Goal: Task Accomplishment & Management: Manage account settings

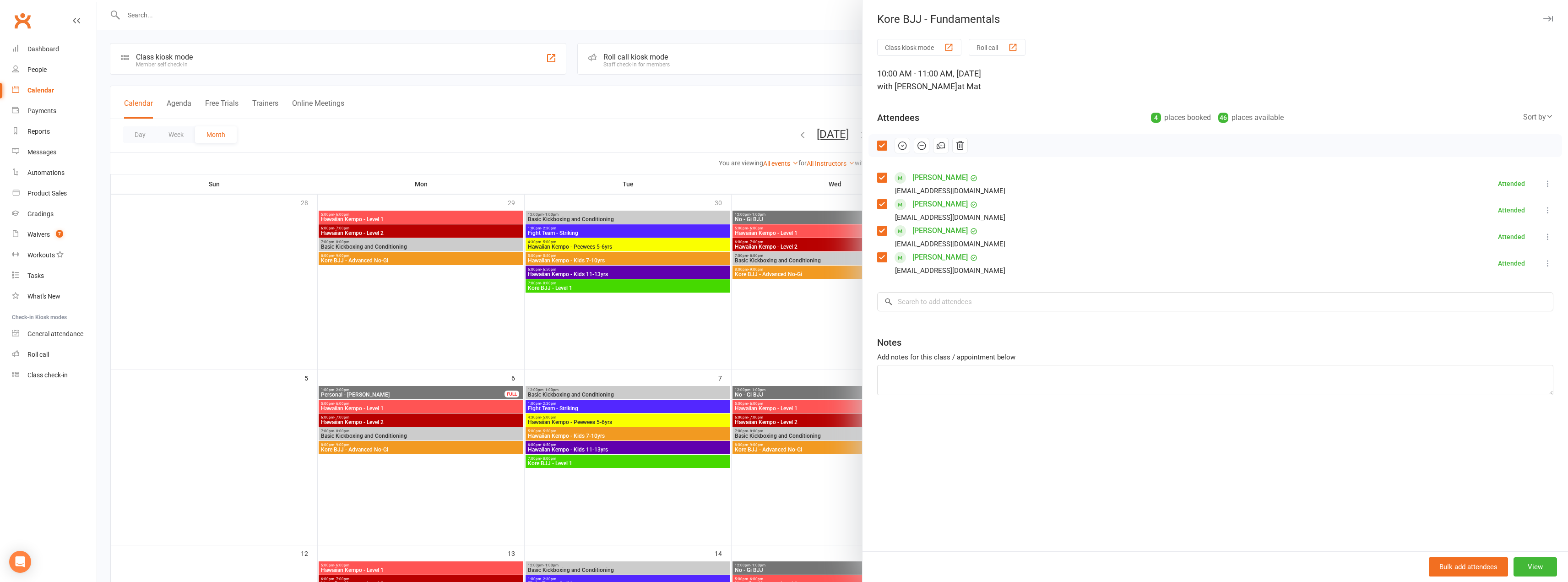
click at [691, 102] on div at bounding box center [832, 291] width 1471 height 582
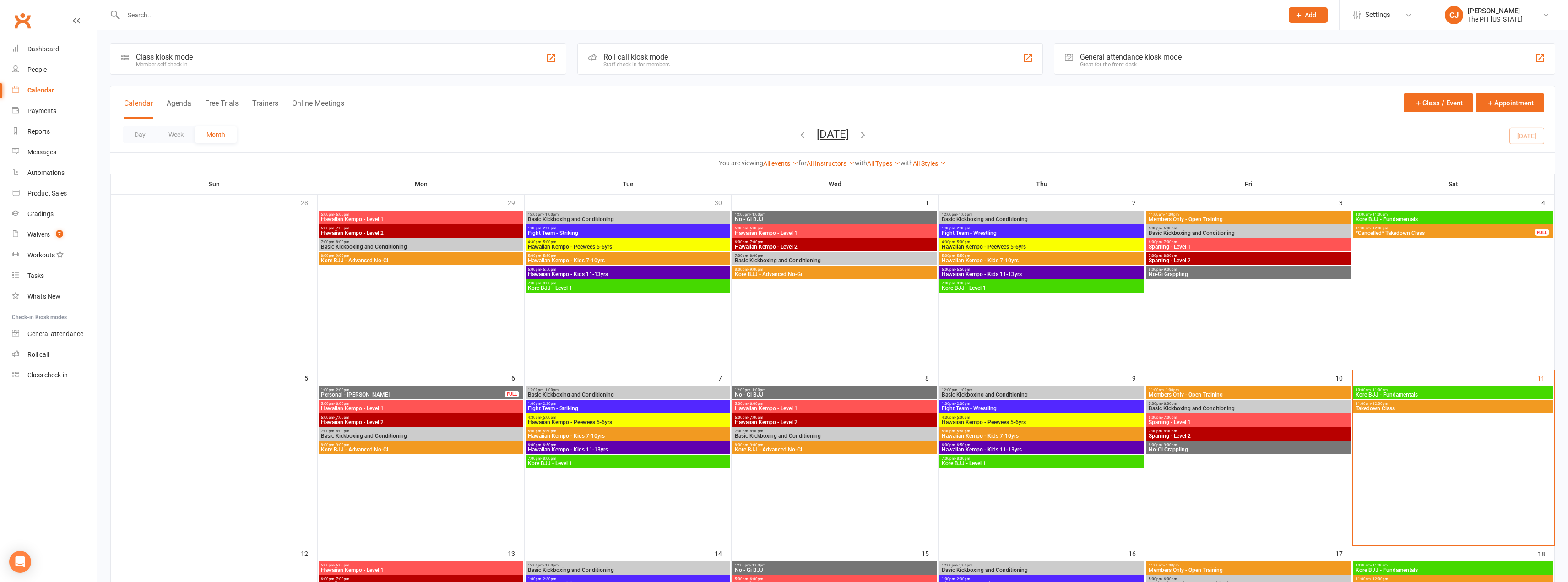
click at [1469, 405] on span "Takedown Class" at bounding box center [1453, 408] width 197 height 5
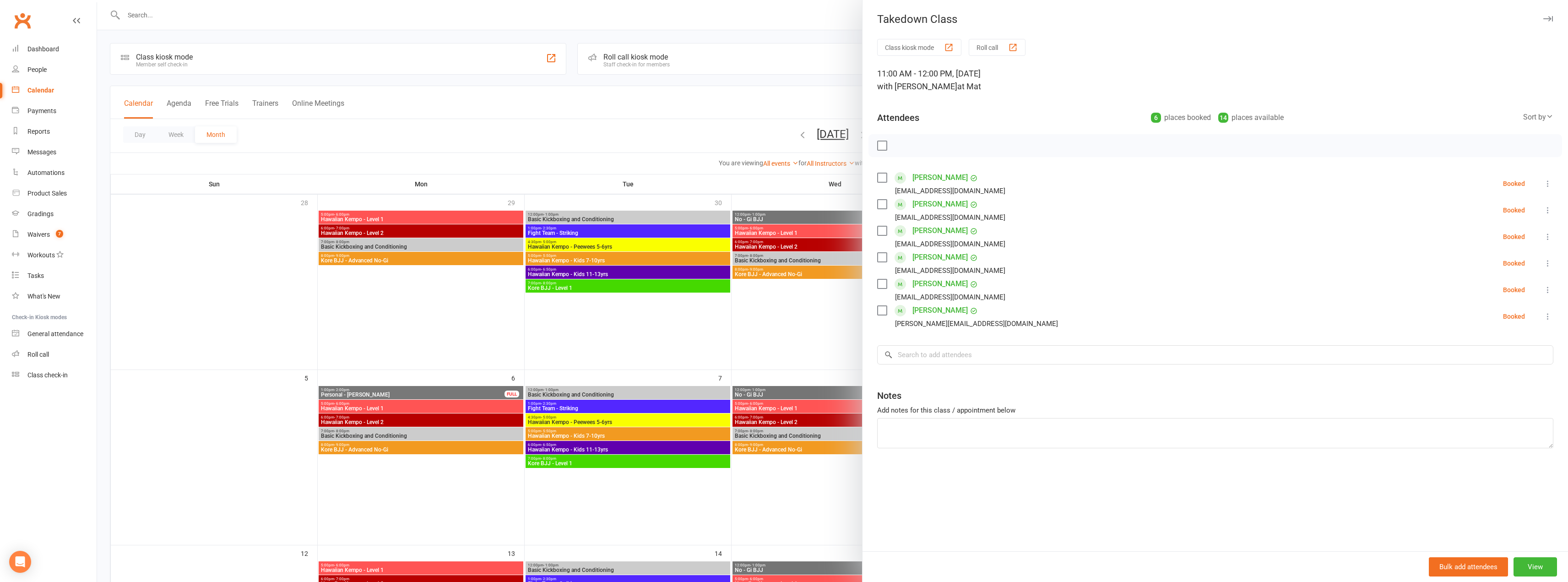
drag, startPoint x: 875, startPoint y: 174, endPoint x: 880, endPoint y: 180, distance: 7.8
click at [878, 177] on label at bounding box center [881, 177] width 9 height 9
click at [880, 208] on label at bounding box center [881, 204] width 9 height 9
click at [878, 232] on label at bounding box center [881, 231] width 9 height 9
click at [880, 258] on label at bounding box center [881, 257] width 9 height 9
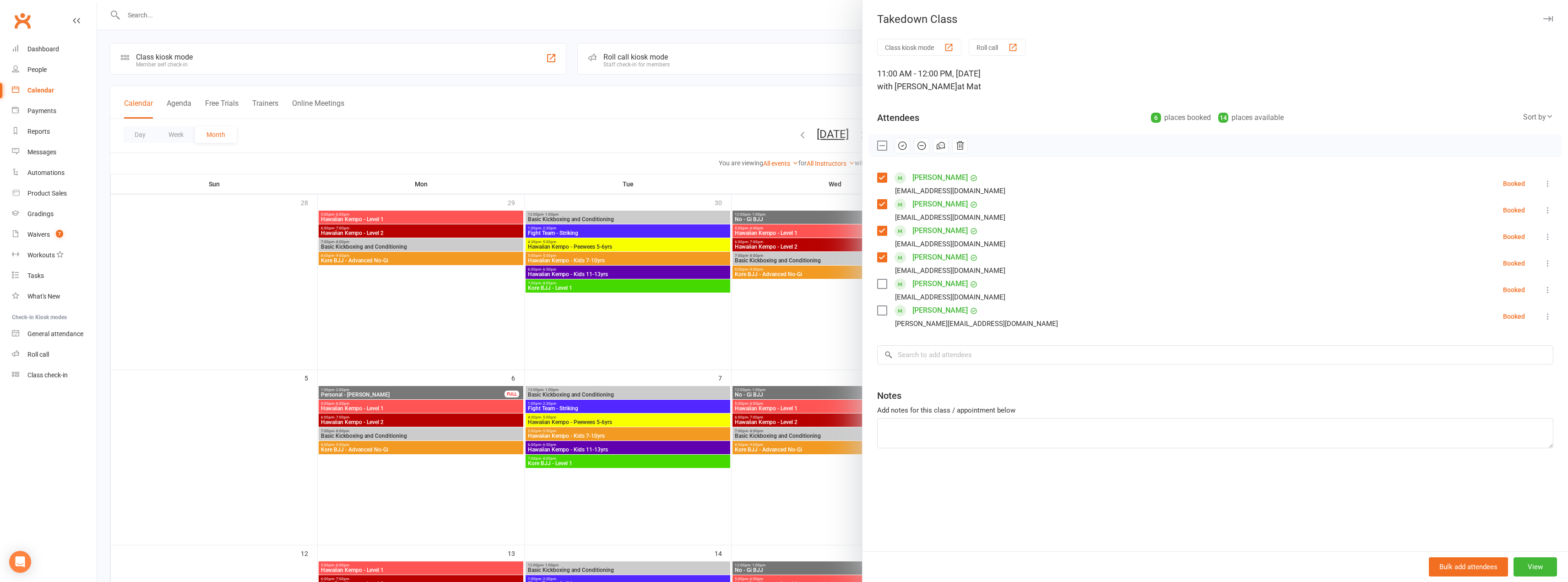
click at [878, 282] on label at bounding box center [881, 284] width 9 height 9
click at [883, 312] on label at bounding box center [881, 310] width 9 height 9
click at [900, 142] on icon "button" at bounding box center [902, 146] width 8 height 8
click at [816, 66] on div at bounding box center [832, 291] width 1471 height 582
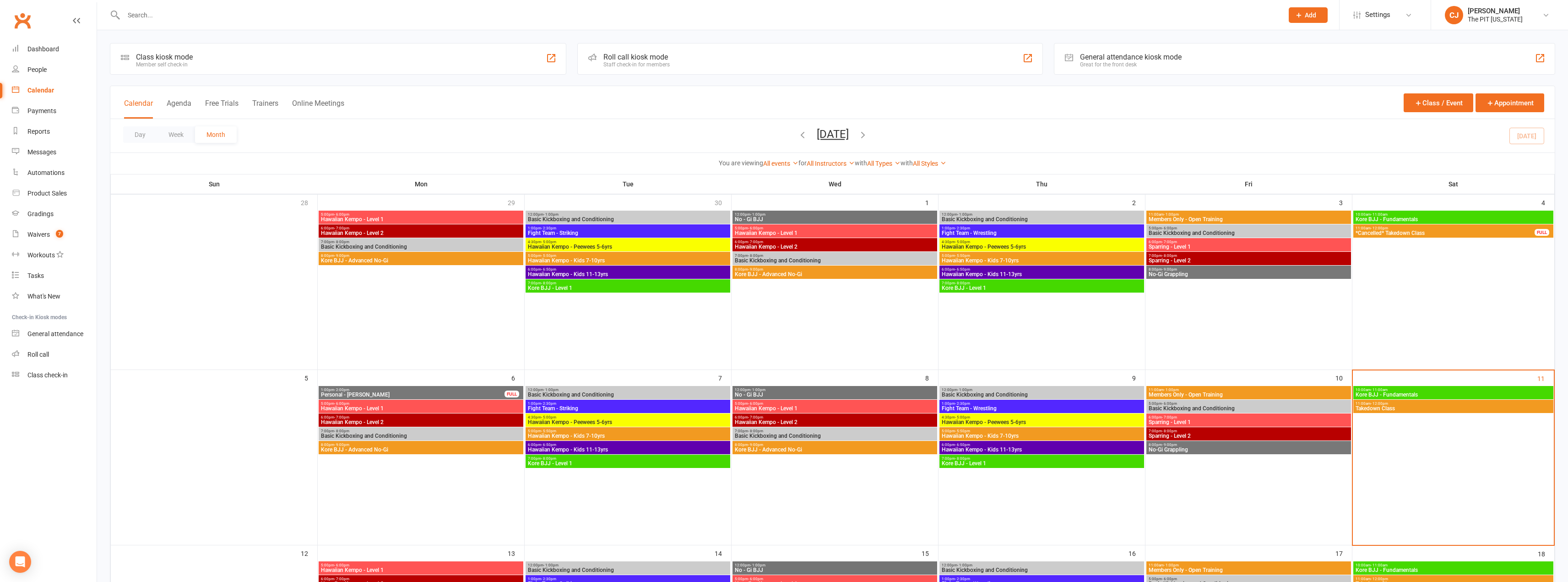
click at [1451, 388] on span "10:00am - 11:00am" at bounding box center [1453, 390] width 197 height 4
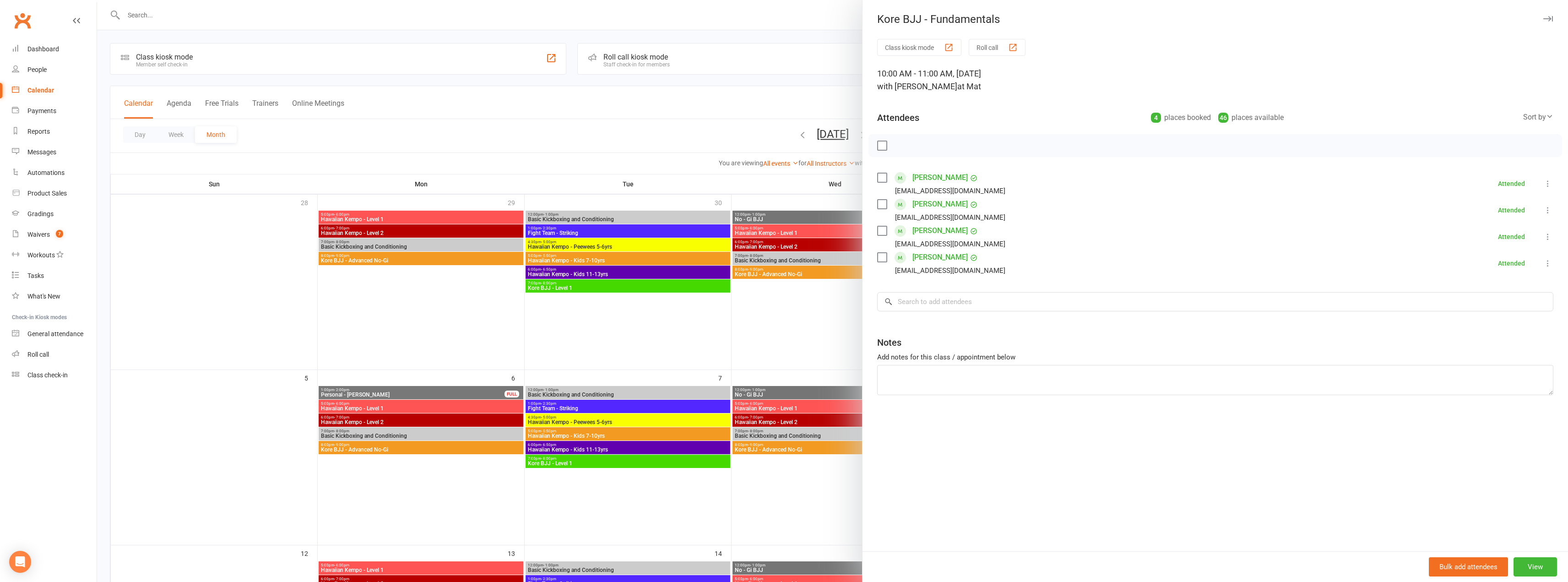
click at [878, 151] on div at bounding box center [1215, 146] width 693 height 23
click at [879, 145] on label at bounding box center [881, 146] width 9 height 9
click at [970, 293] on input "search" at bounding box center [1215, 302] width 676 height 19
click at [921, 294] on input "search" at bounding box center [1215, 302] width 676 height 19
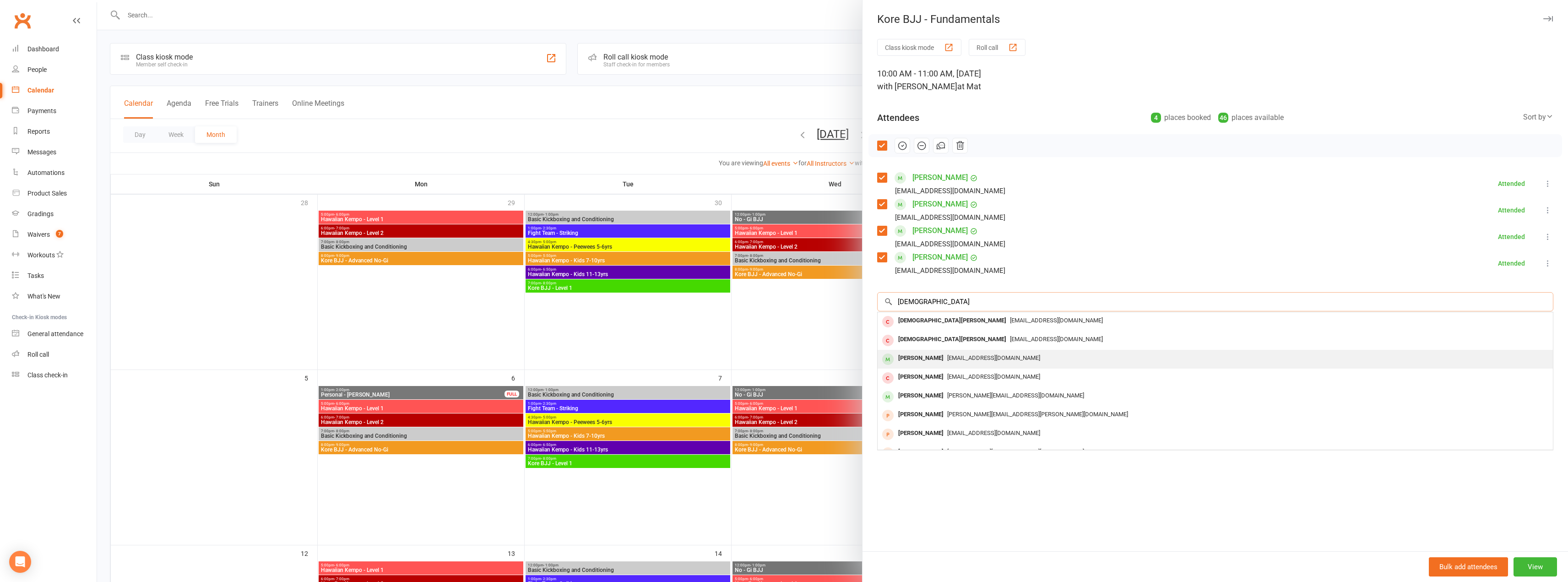
type input "[DEMOGRAPHIC_DATA]"
click at [947, 358] on span "[EMAIL_ADDRESS][DOMAIN_NAME]" at bounding box center [993, 357] width 93 height 7
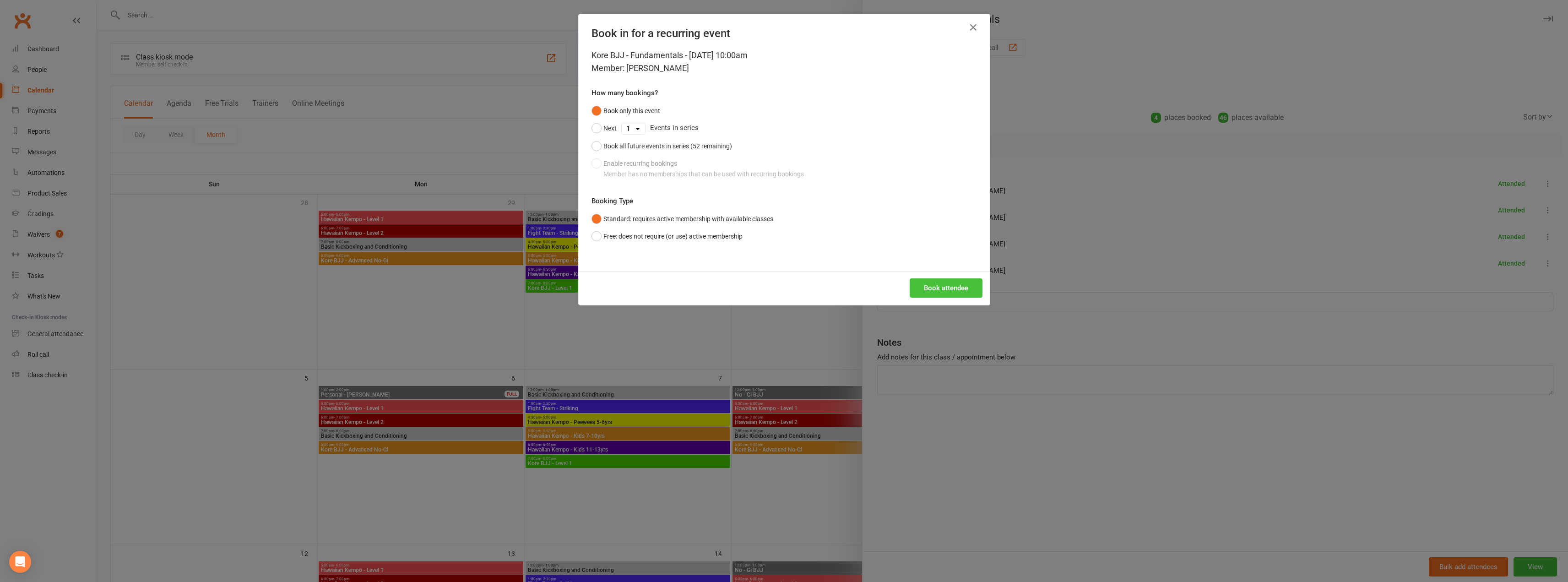
click at [945, 287] on button "Book attendee" at bounding box center [946, 288] width 73 height 19
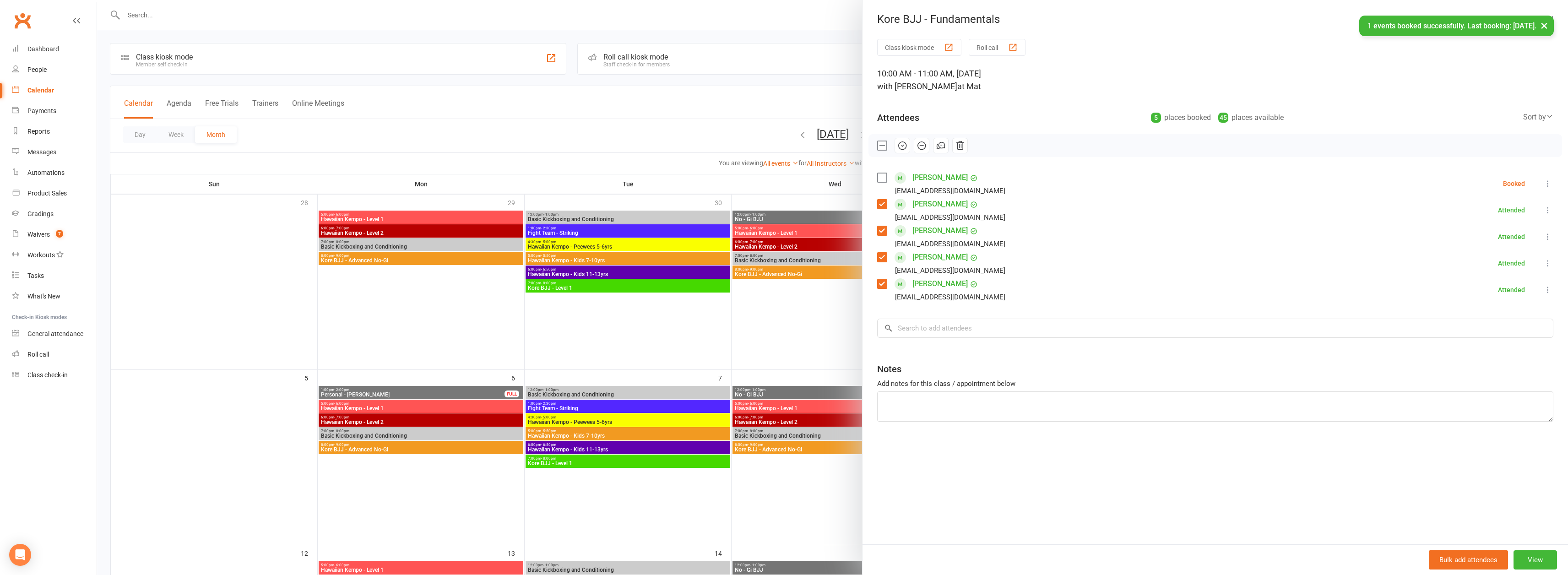
click at [880, 174] on label at bounding box center [881, 177] width 9 height 9
drag, startPoint x: 898, startPoint y: 141, endPoint x: 837, endPoint y: 31, distance: 125.8
click at [898, 141] on icon "button" at bounding box center [902, 145] width 10 height 10
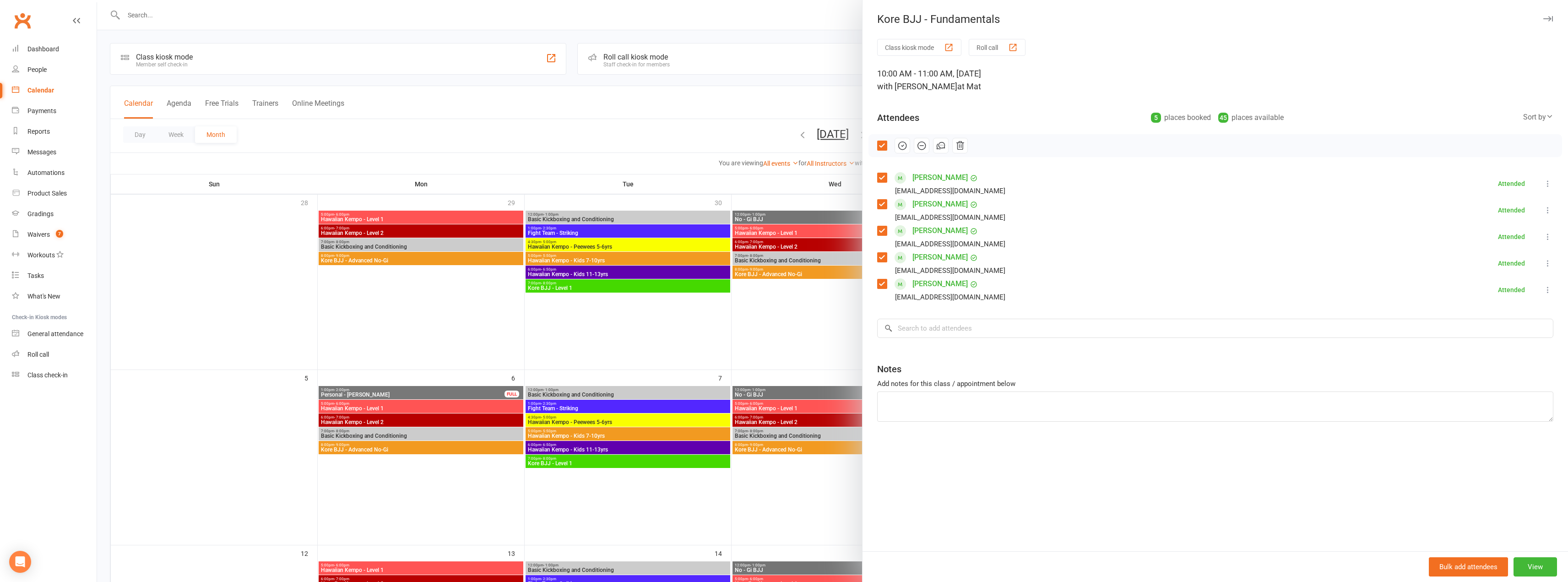
click at [221, 12] on div at bounding box center [832, 291] width 1471 height 582
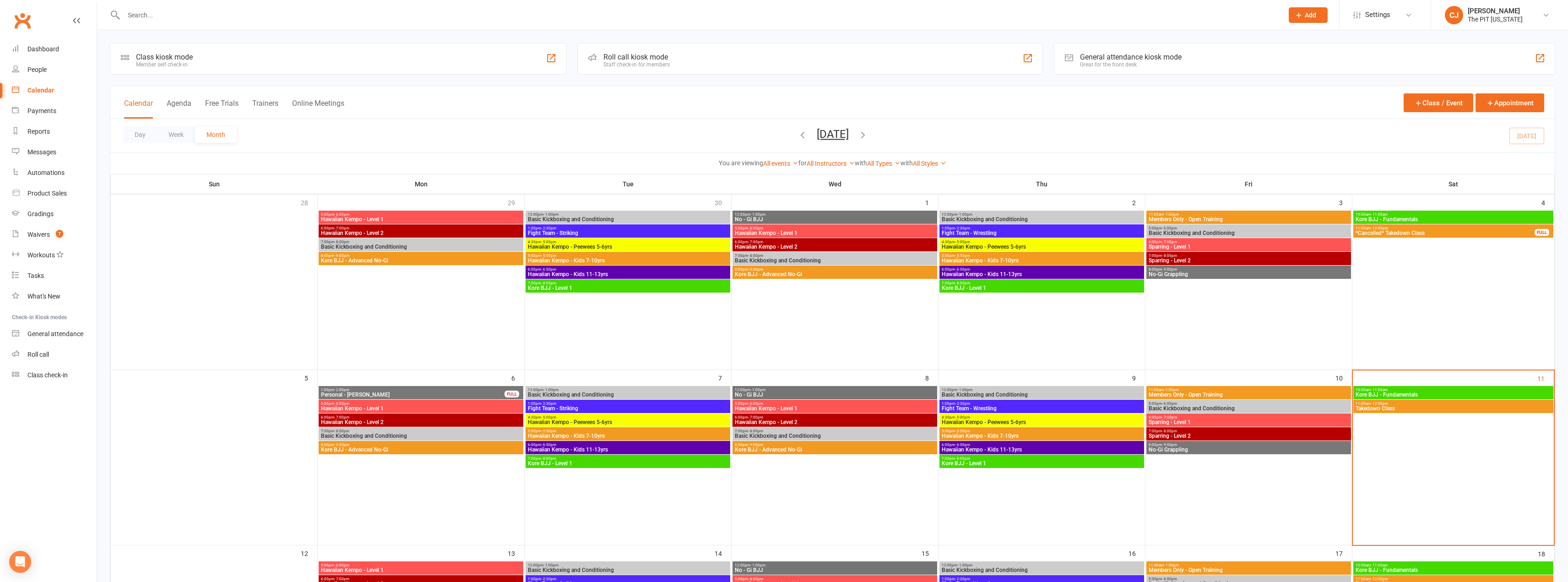
click at [145, 14] on input "text" at bounding box center [699, 15] width 1156 height 13
type input "t"
type input "s"
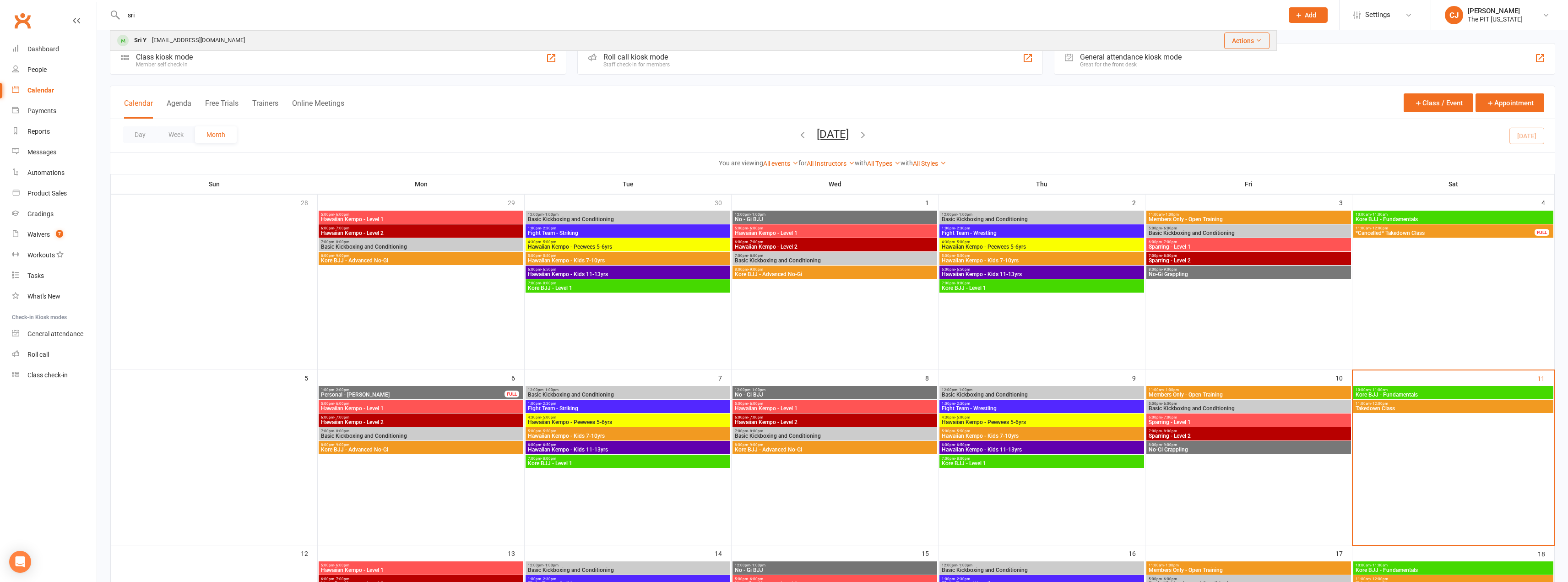
type input "sri"
click at [192, 40] on div "[EMAIL_ADDRESS][DOMAIN_NAME]" at bounding box center [198, 41] width 99 height 13
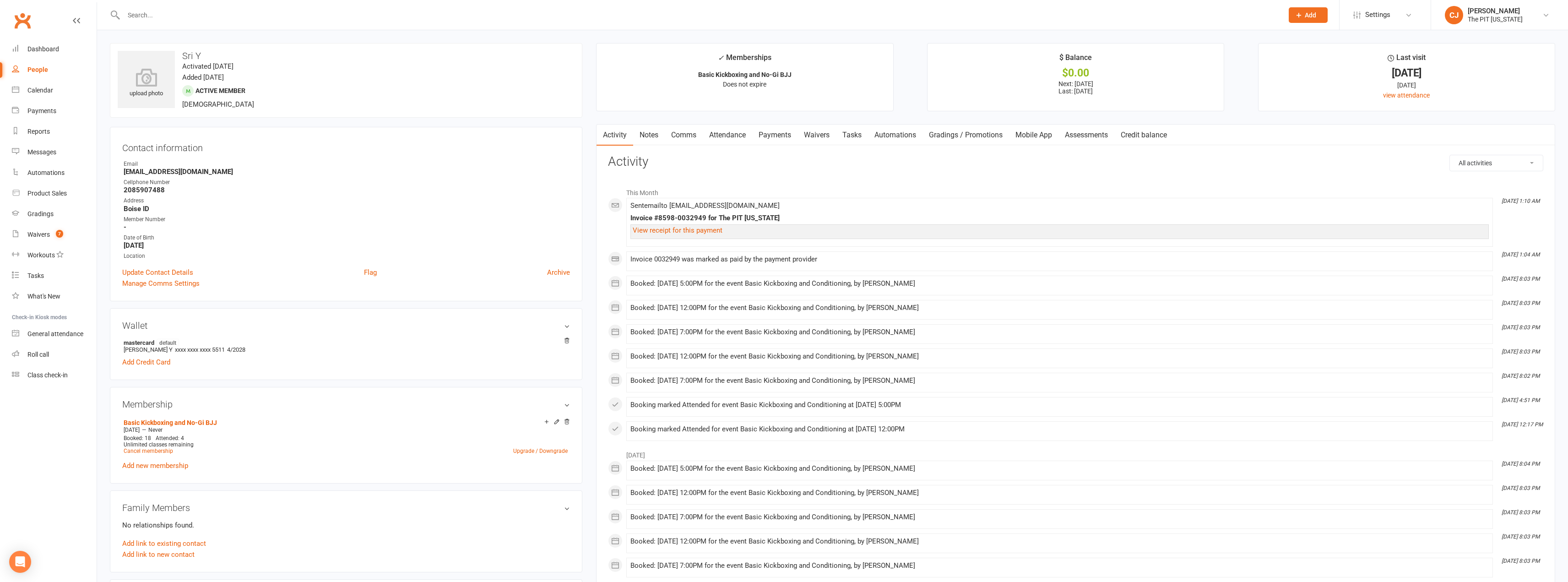
click at [784, 130] on link "Payments" at bounding box center [775, 135] width 45 height 21
